Goal: Check status: Check status

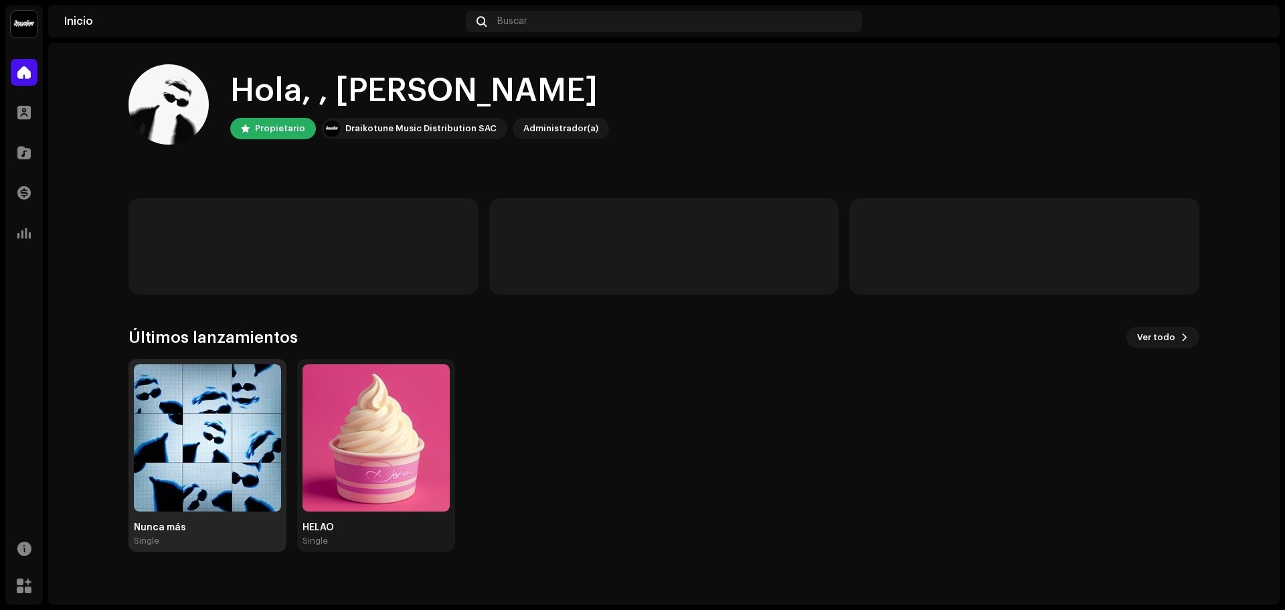
click at [209, 437] on img at bounding box center [207, 437] width 147 height 147
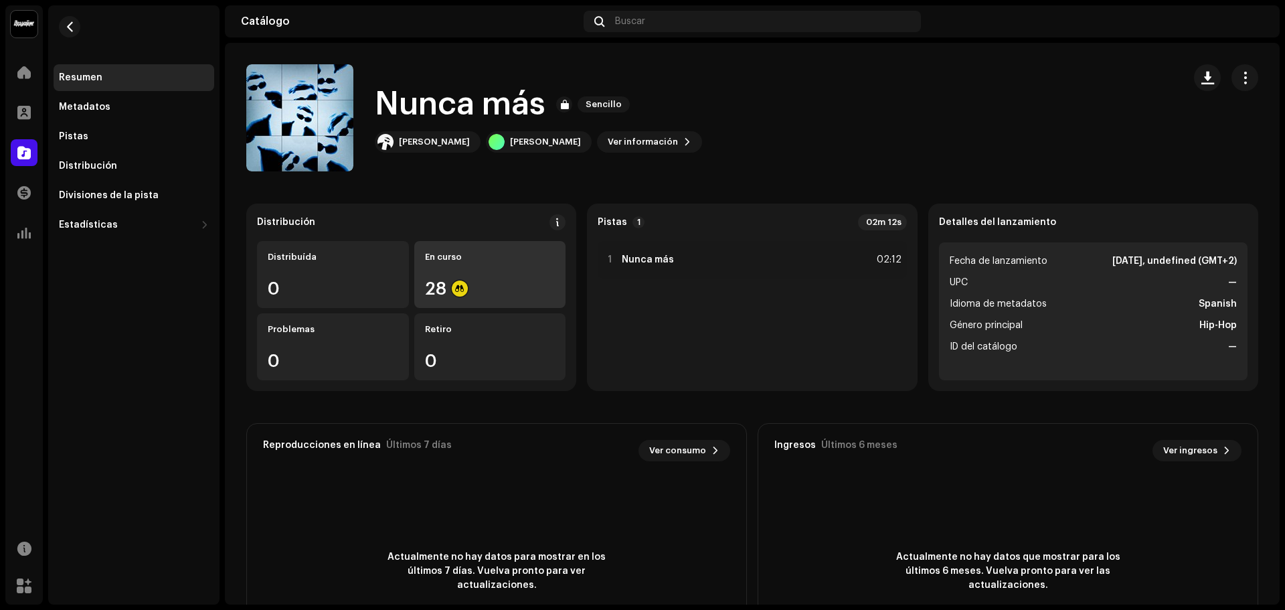
click at [497, 252] on div "En curso" at bounding box center [490, 257] width 131 height 11
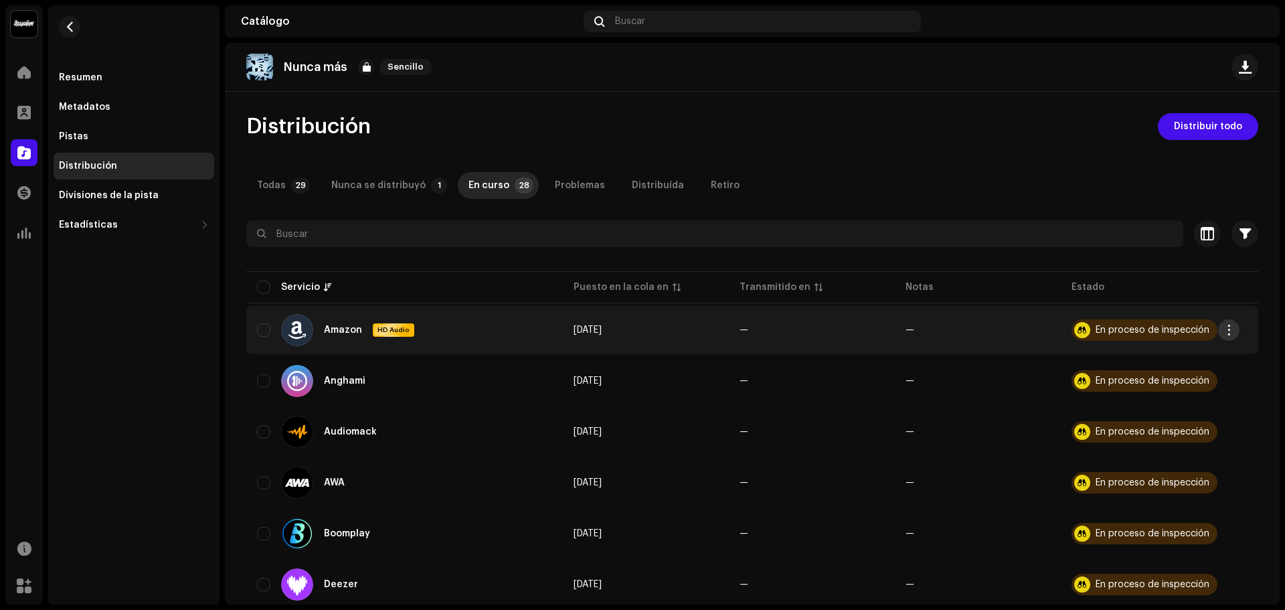
click at [1230, 333] on span "button" at bounding box center [1229, 330] width 10 height 11
drag, startPoint x: 1078, startPoint y: 169, endPoint x: 1115, endPoint y: 286, distance: 122.8
click at [1116, 327] on div "En proceso de inspección" at bounding box center [1153, 329] width 114 height 9
click at [1074, 323] on div at bounding box center [1082, 330] width 16 height 16
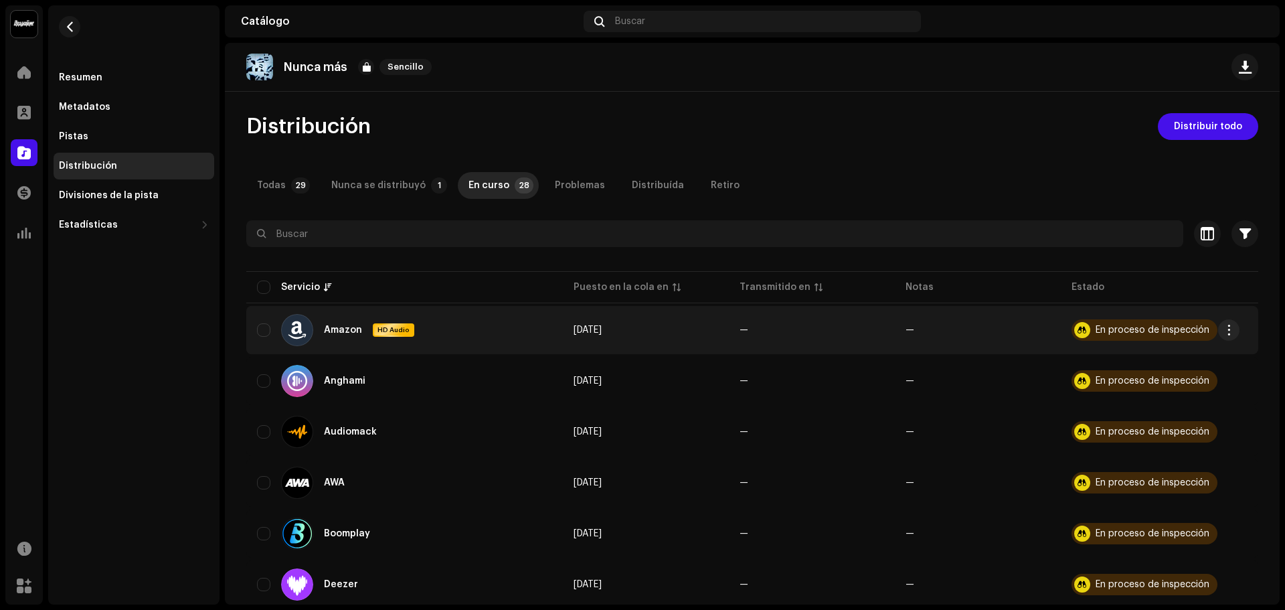
click at [1074, 328] on div at bounding box center [1082, 330] width 16 height 16
click at [1078, 328] on div at bounding box center [1082, 330] width 16 height 16
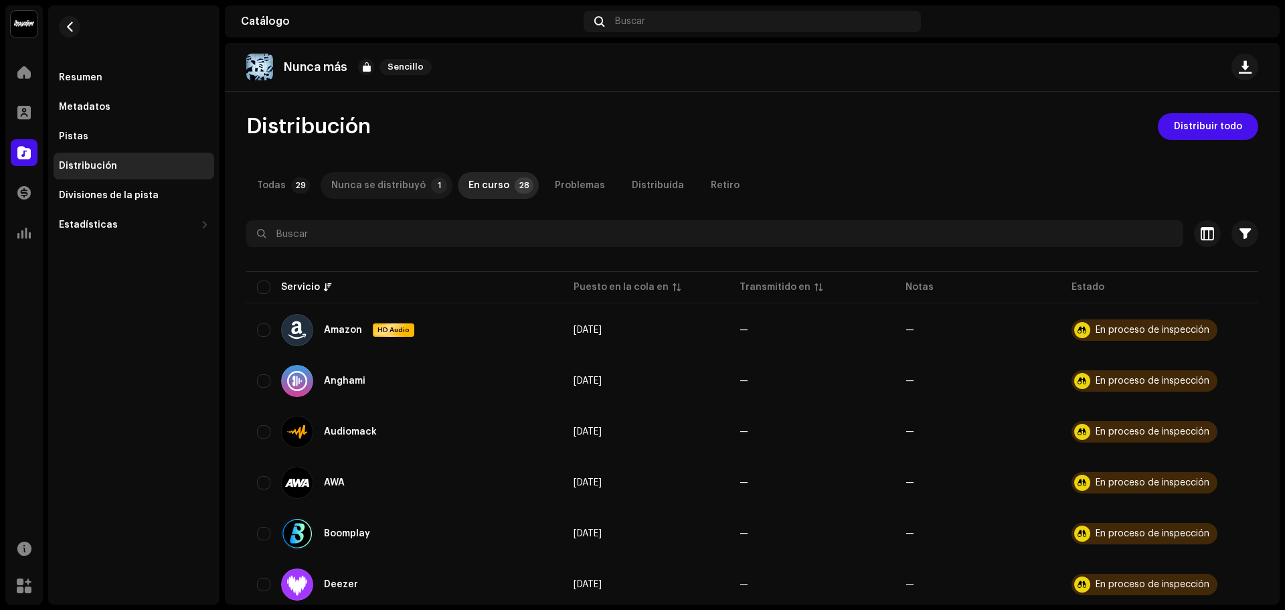
click at [422, 190] on p-tab "Nunca se distribuyó 1" at bounding box center [387, 185] width 132 height 27
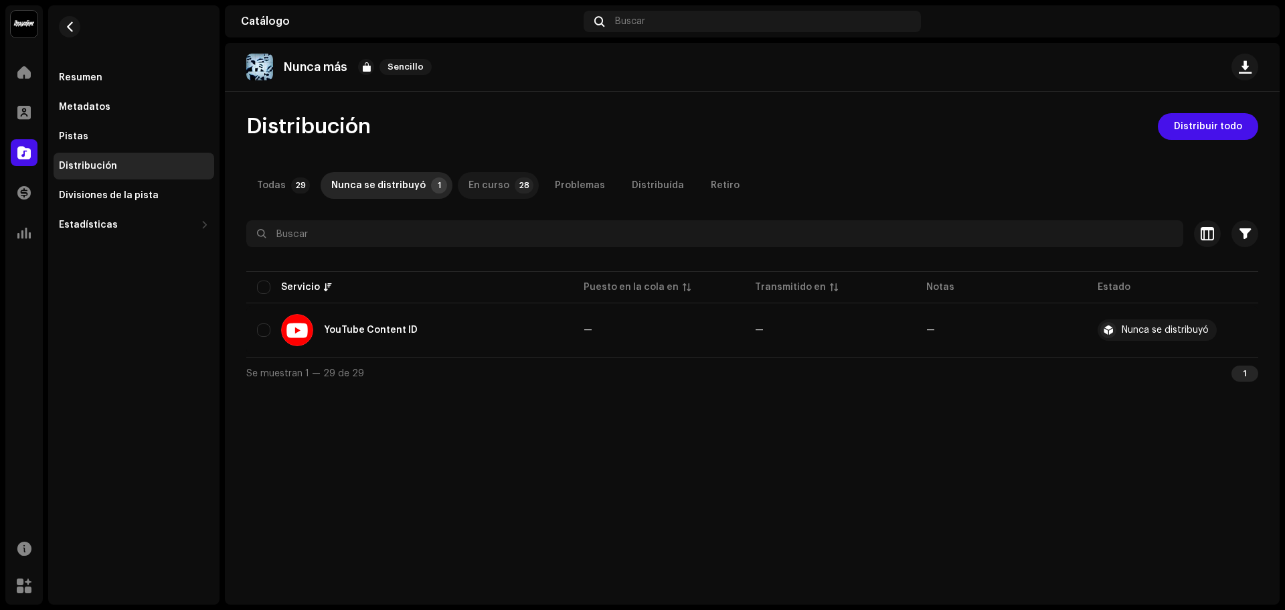
click at [486, 185] on div "En curso" at bounding box center [488, 185] width 41 height 27
